Goal: Task Accomplishment & Management: Complete application form

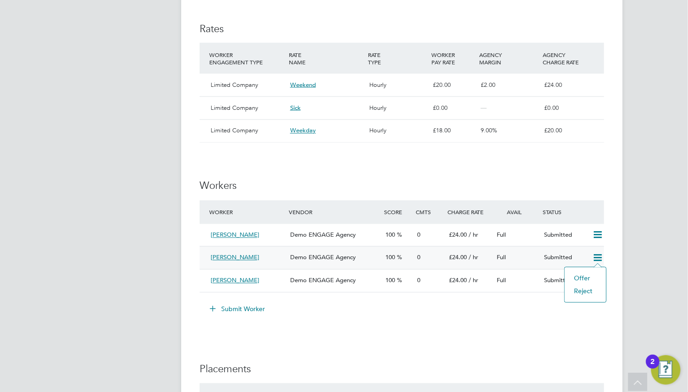
scroll to position [138, 0]
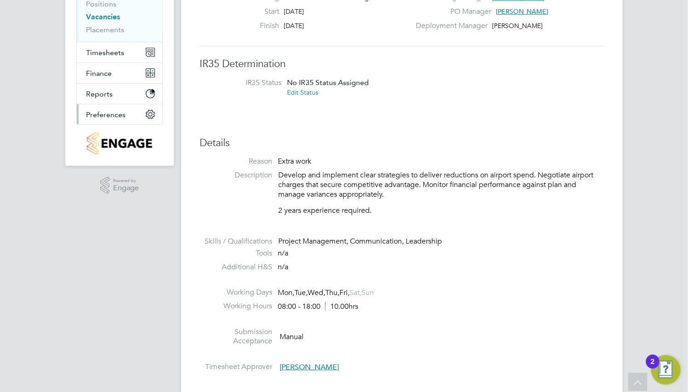
click at [98, 123] on button "Preferences" at bounding box center [120, 114] width 86 height 20
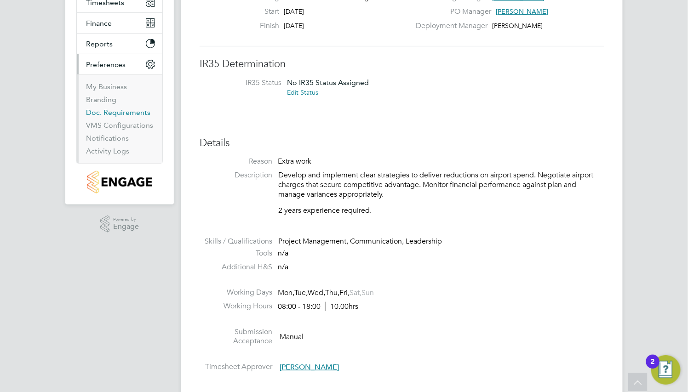
click at [116, 112] on link "Doc. Requirements" at bounding box center [118, 112] width 64 height 9
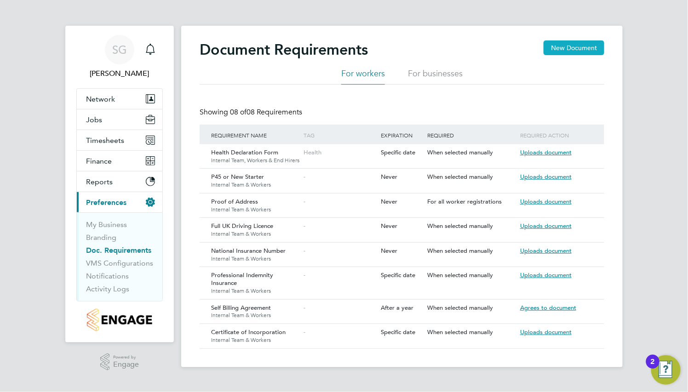
click at [556, 40] on button "New Document" at bounding box center [573, 47] width 61 height 15
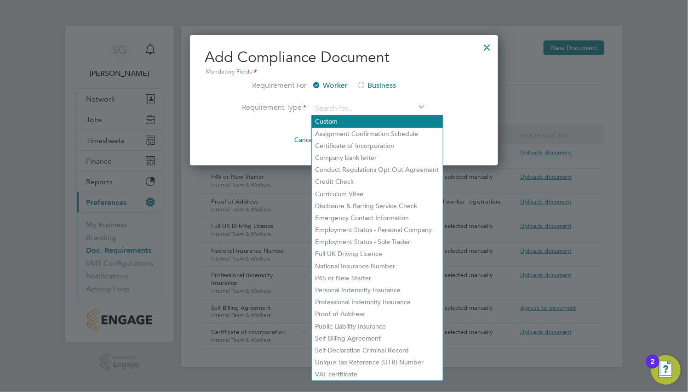
click at [364, 116] on li "Custom" at bounding box center [377, 121] width 131 height 12
type input "Custom"
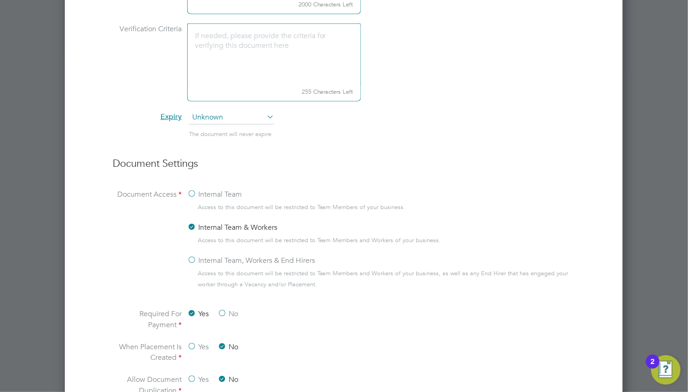
click at [230, 125] on span "Unknown" at bounding box center [231, 118] width 85 height 14
click at [536, 199] on div "Internal Team" at bounding box center [381, 195] width 388 height 13
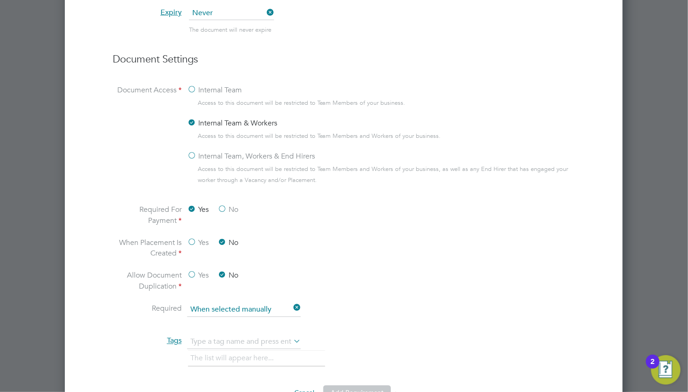
scroll to position [414, 0]
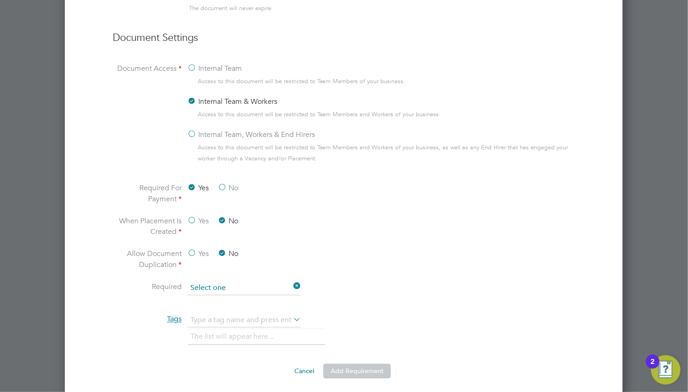
click at [271, 290] on input at bounding box center [244, 289] width 114 height 14
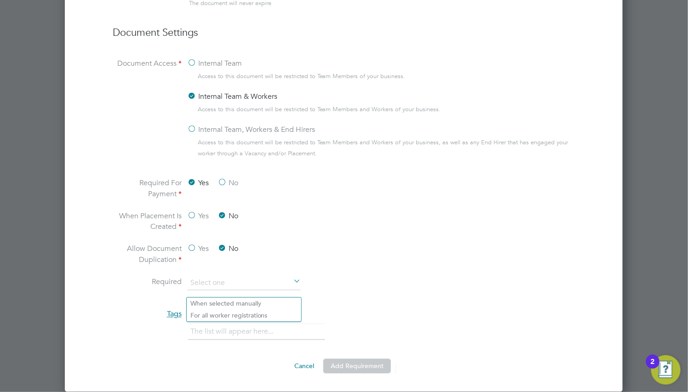
scroll to position [426, 0]
click at [262, 278] on input at bounding box center [244, 284] width 114 height 14
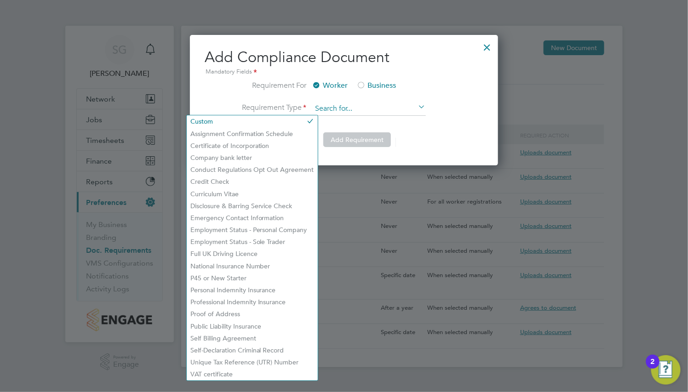
scroll to position [5, 5]
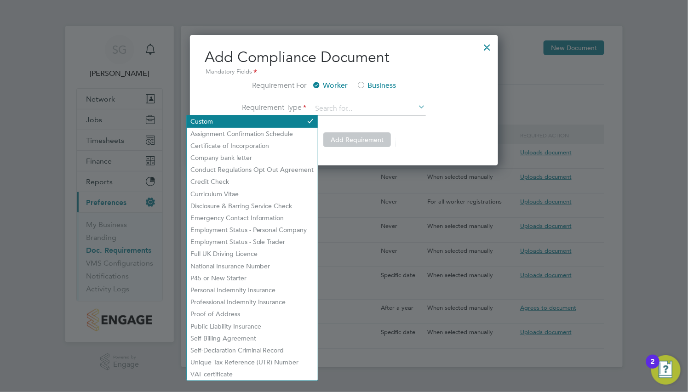
click at [274, 125] on li "Custom" at bounding box center [252, 121] width 131 height 12
type input "Custom"
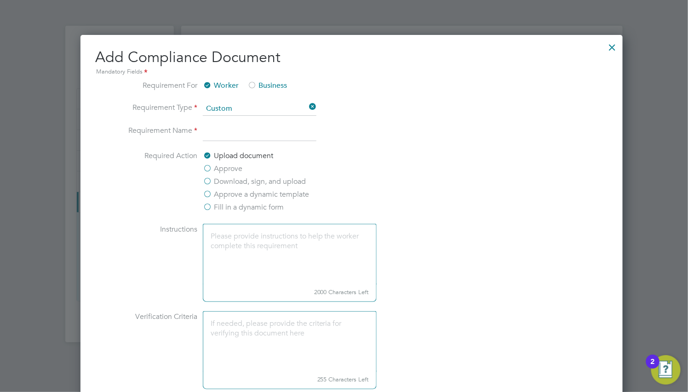
scroll to position [783, 559]
